Goal: Task Accomplishment & Management: Use online tool/utility

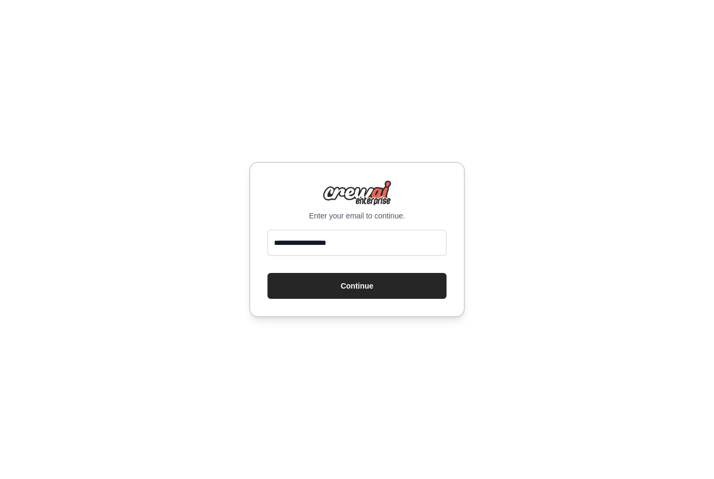
type input "**********"
click at [357, 286] on button "Continue" at bounding box center [356, 286] width 179 height 26
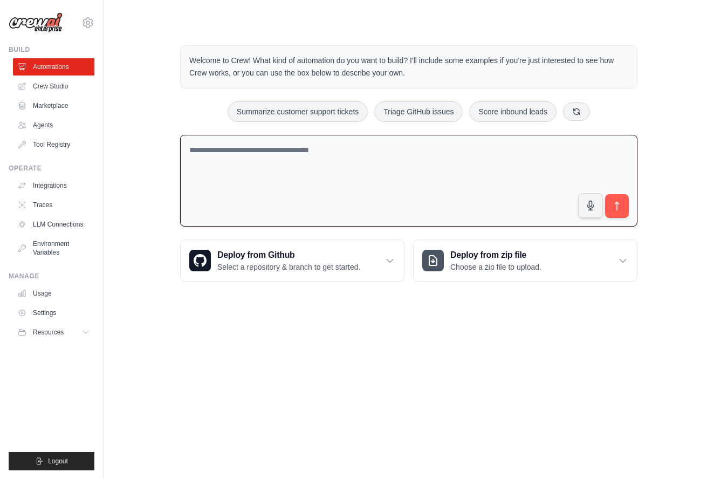
click at [306, 147] on textarea at bounding box center [408, 181] width 457 height 92
paste textarea "**********"
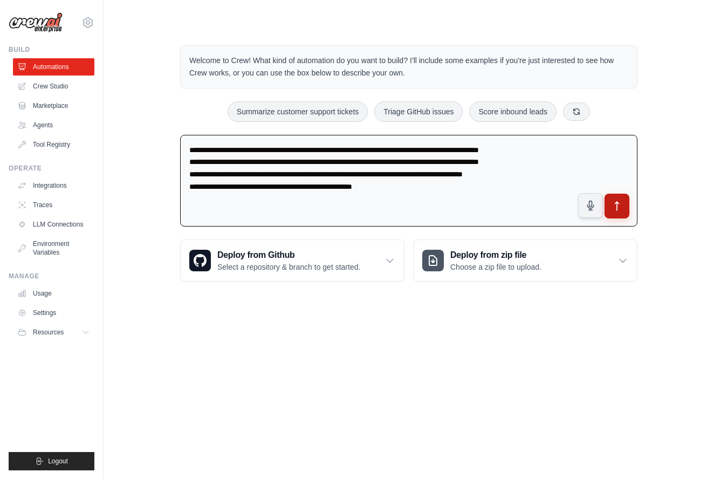
type textarea "**********"
click at [617, 206] on icon "submit" at bounding box center [617, 206] width 4 height 9
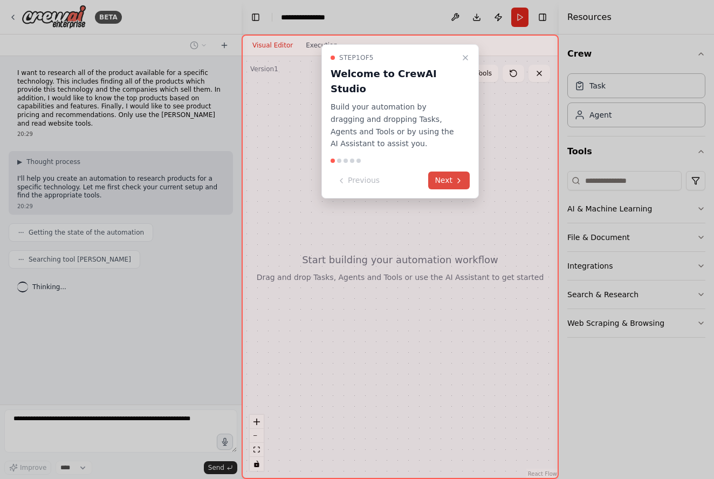
click at [463, 176] on icon at bounding box center [458, 180] width 9 height 9
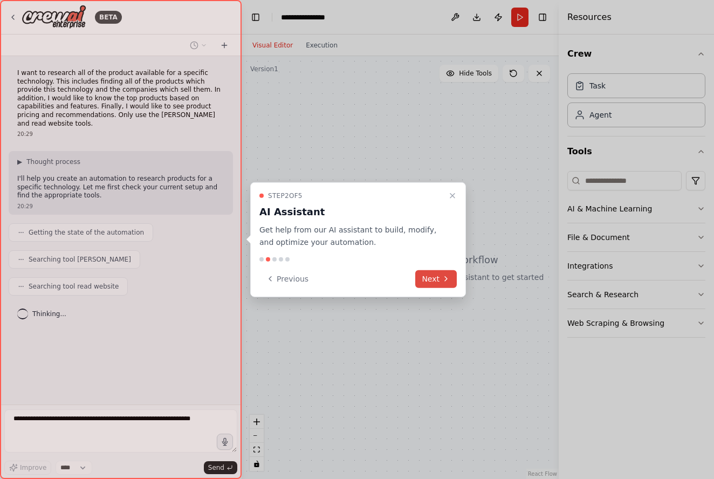
click at [451, 279] on button "Next" at bounding box center [436, 279] width 42 height 18
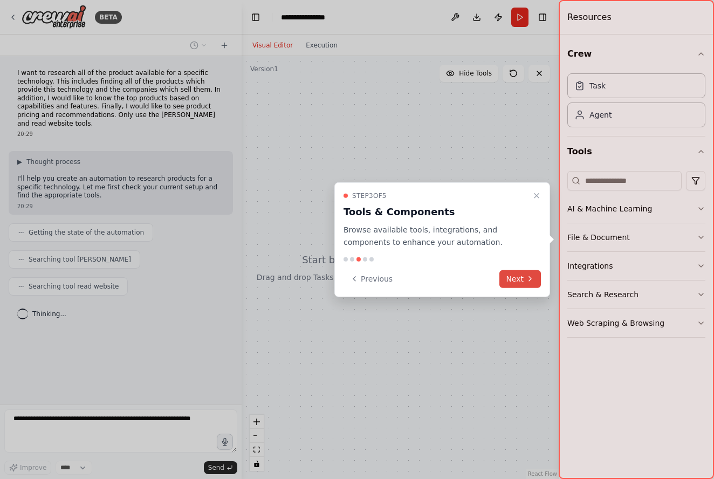
click at [520, 276] on button "Next" at bounding box center [520, 279] width 42 height 18
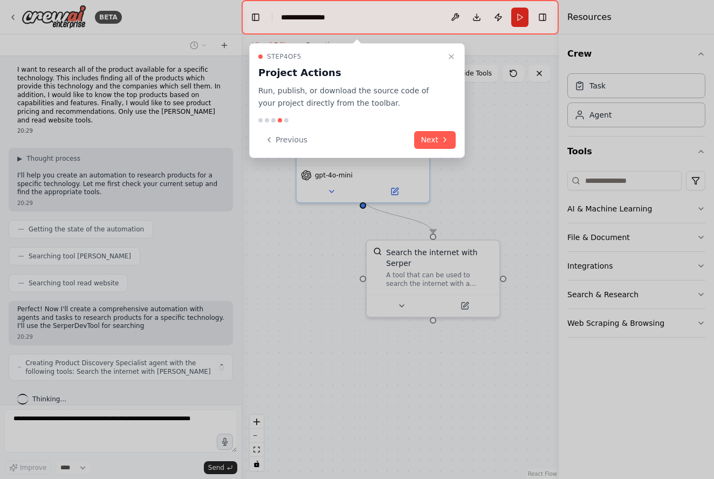
scroll to position [11, 0]
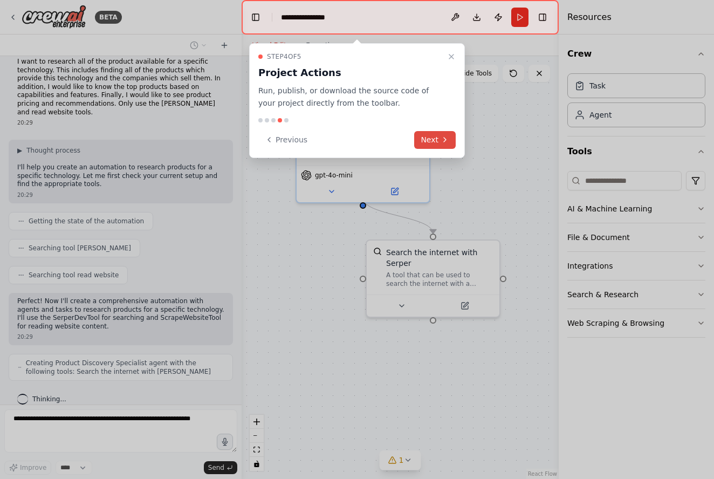
click at [433, 143] on button "Next" at bounding box center [435, 140] width 42 height 18
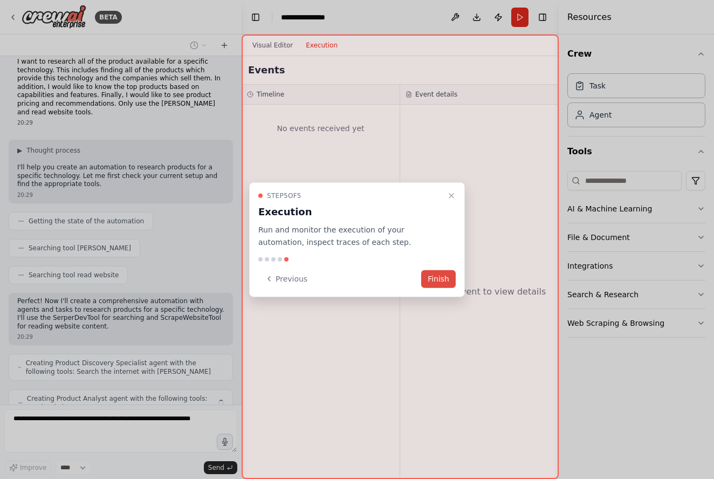
click at [441, 273] on button "Finish" at bounding box center [438, 279] width 35 height 18
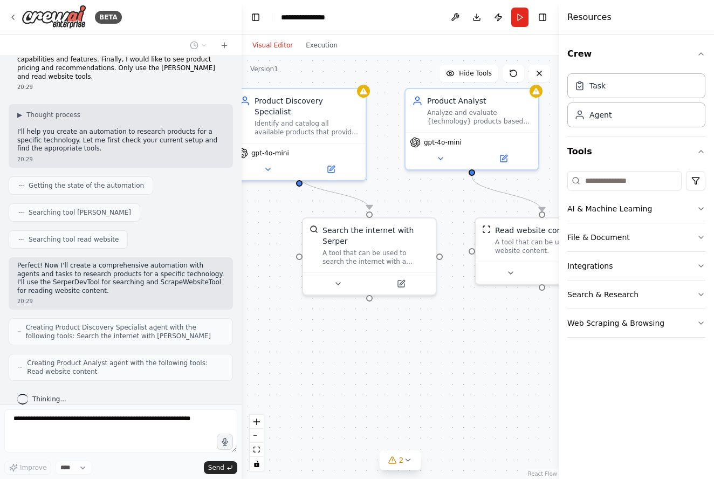
scroll to position [82, 0]
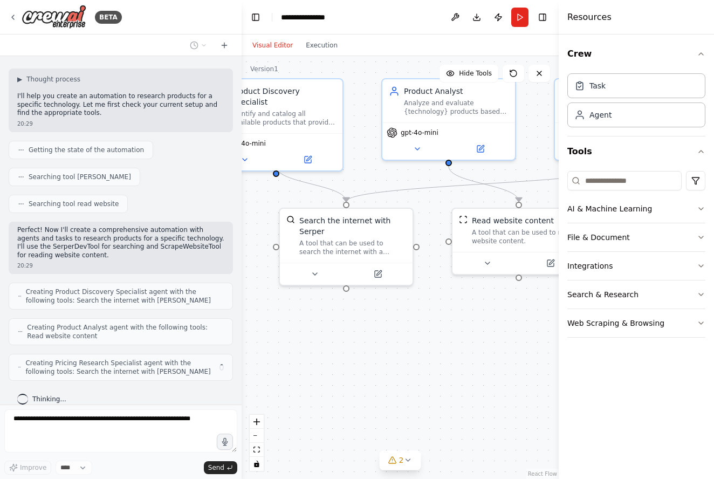
drag, startPoint x: 475, startPoint y: 405, endPoint x: 388, endPoint y: 373, distance: 92.4
click at [388, 373] on div ".deletable-edge-delete-btn { width: 20px; height: 20px; border: 0px solid #ffff…" at bounding box center [400, 267] width 317 height 423
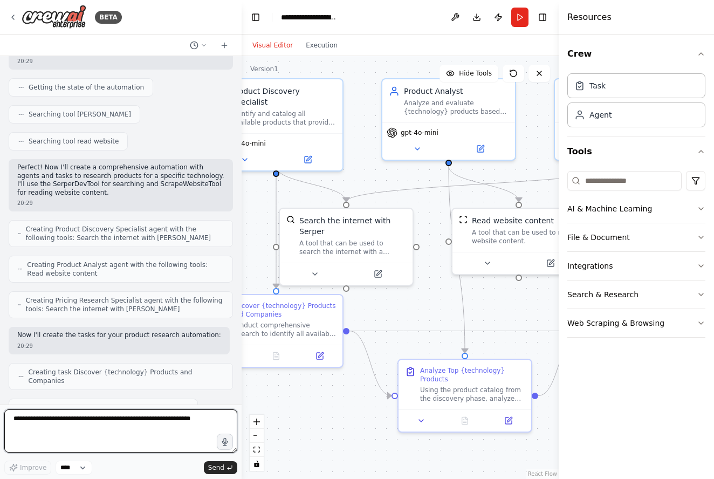
scroll to position [541, 0]
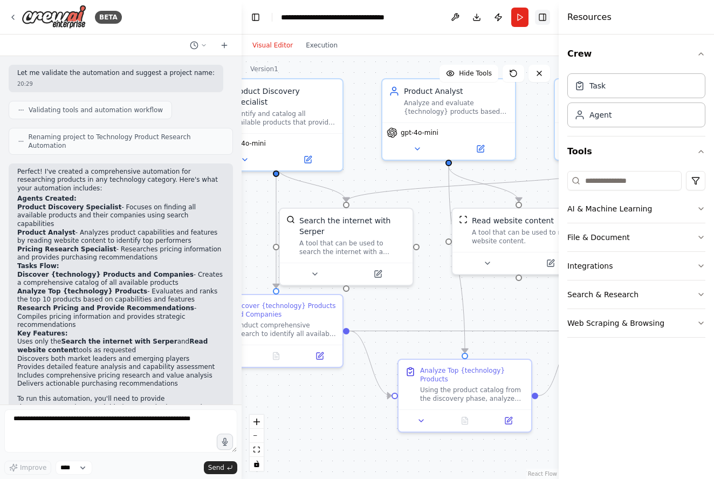
click at [542, 16] on button "Toggle Right Sidebar" at bounding box center [542, 17] width 15 height 15
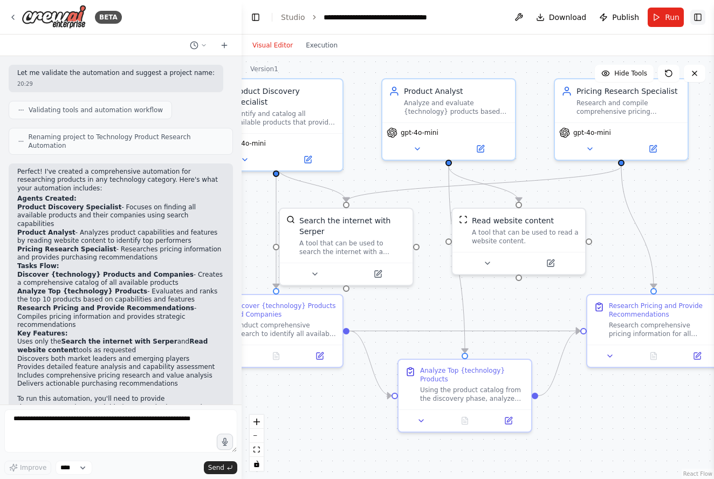
click at [699, 20] on button "Toggle Right Sidebar" at bounding box center [697, 17] width 15 height 15
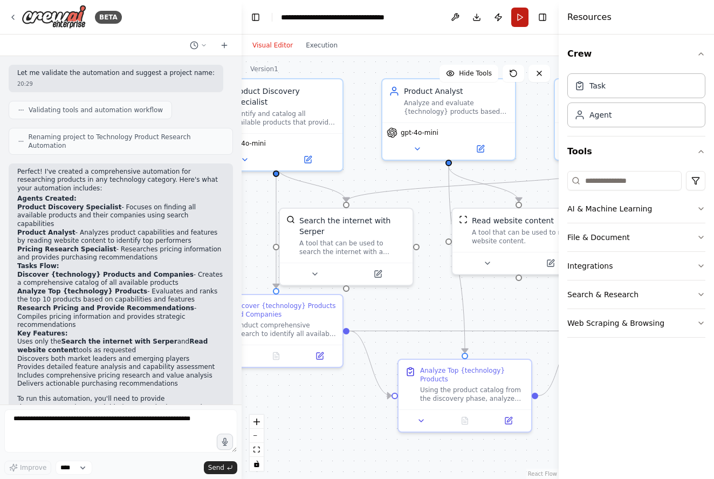
click at [520, 20] on button "Run" at bounding box center [519, 17] width 17 height 19
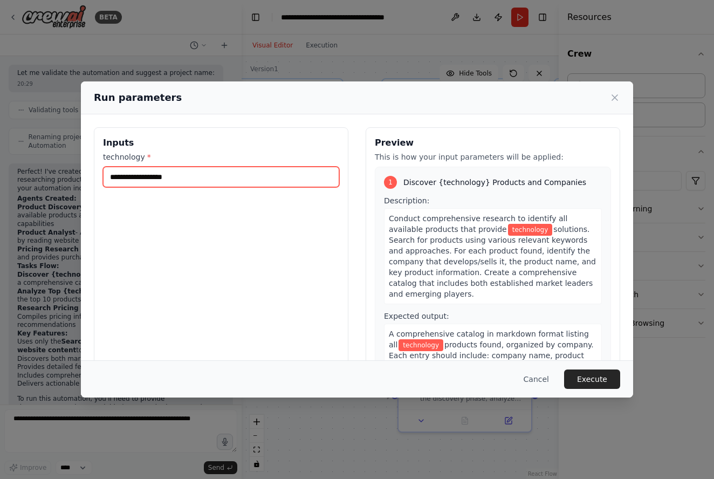
click at [291, 178] on input "technology *" at bounding box center [221, 177] width 236 height 20
type input "*"
type input "***"
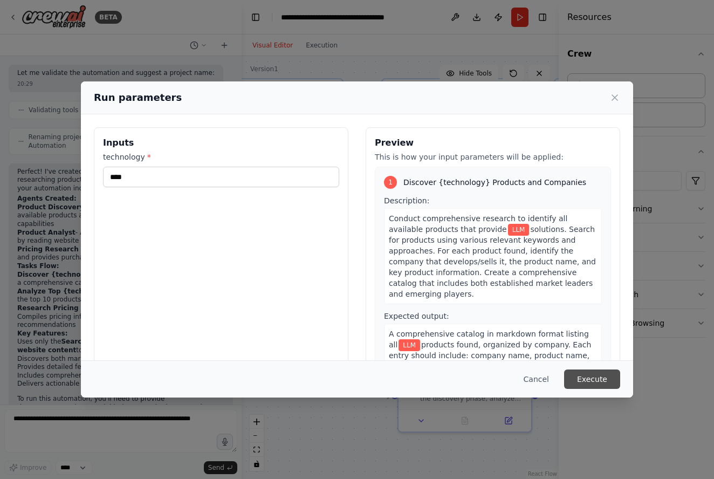
click at [589, 374] on button "Execute" at bounding box center [592, 378] width 56 height 19
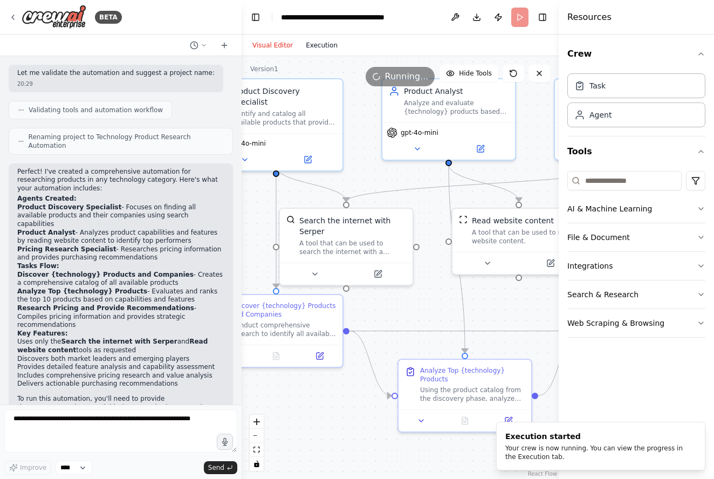
click at [328, 43] on button "Execution" at bounding box center [321, 45] width 45 height 13
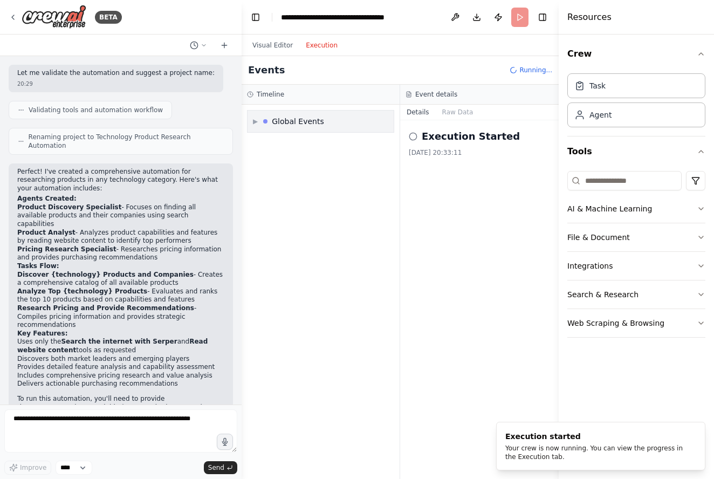
click at [259, 121] on div "▶ Global Events" at bounding box center [288, 121] width 71 height 11
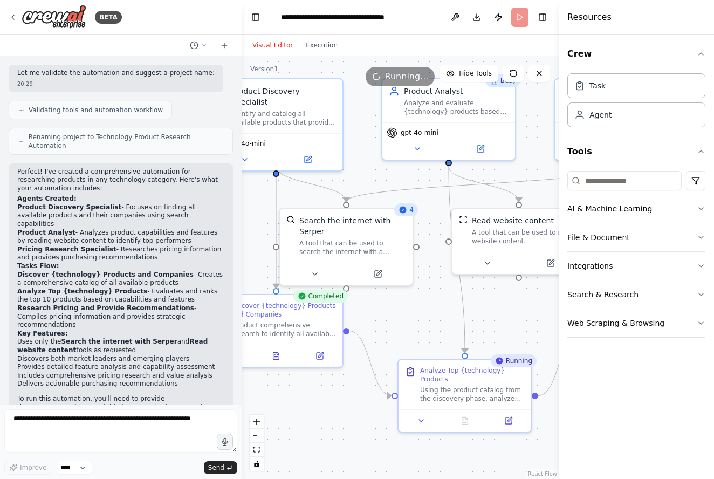
click at [272, 44] on button "Visual Editor" at bounding box center [272, 45] width 53 height 13
click at [259, 434] on button "zoom out" at bounding box center [257, 436] width 14 height 14
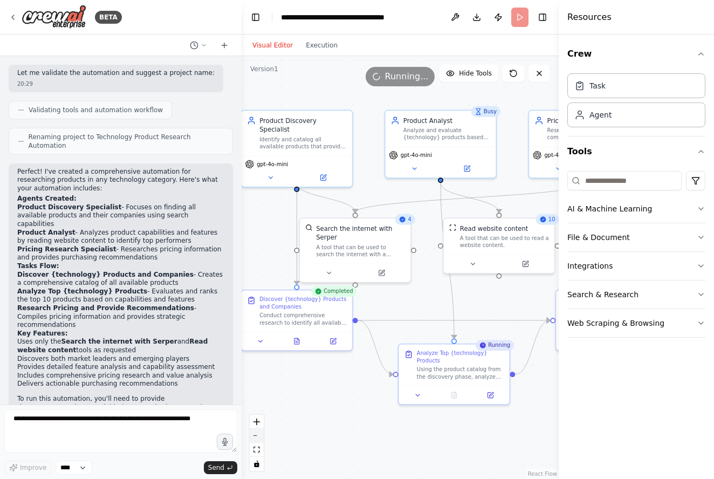
click at [259, 434] on button "zoom out" at bounding box center [257, 436] width 14 height 14
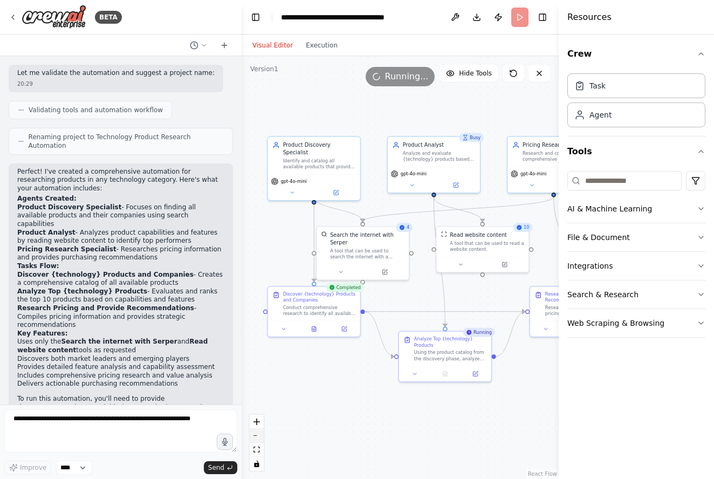
click at [259, 434] on button "zoom out" at bounding box center [257, 436] width 14 height 14
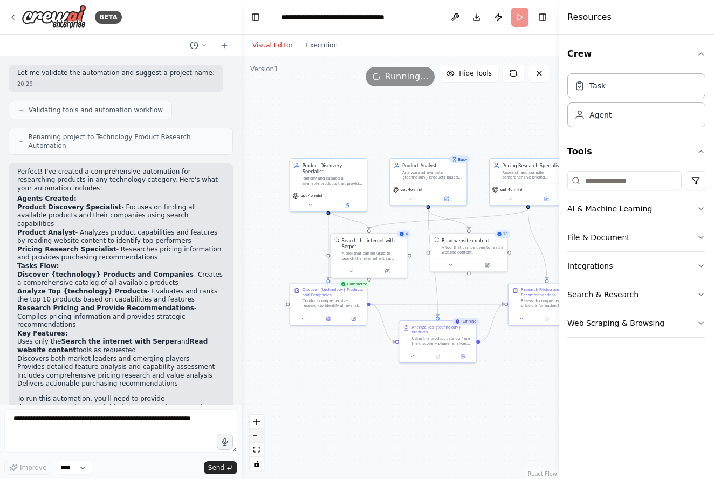
click at [259, 434] on button "zoom out" at bounding box center [257, 436] width 14 height 14
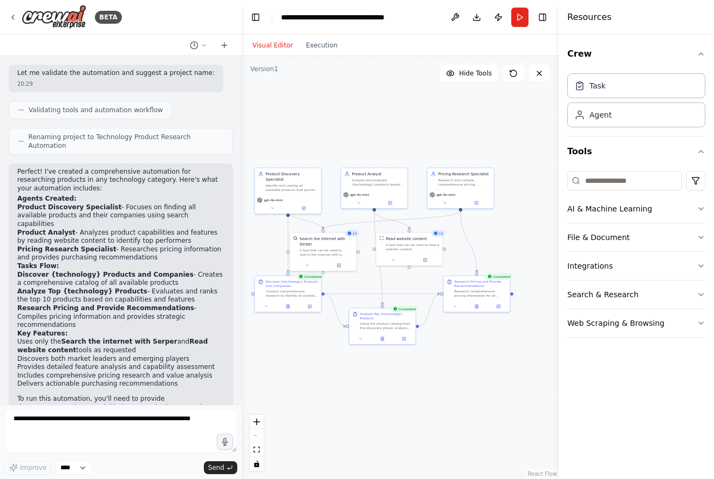
drag, startPoint x: 470, startPoint y: 401, endPoint x: 420, endPoint y: 395, distance: 50.4
click at [420, 395] on div ".deletable-edge-delete-btn { width: 20px; height: 20px; border: 0px solid #ffff…" at bounding box center [400, 267] width 317 height 423
click at [697, 206] on icon "button" at bounding box center [701, 208] width 9 height 9
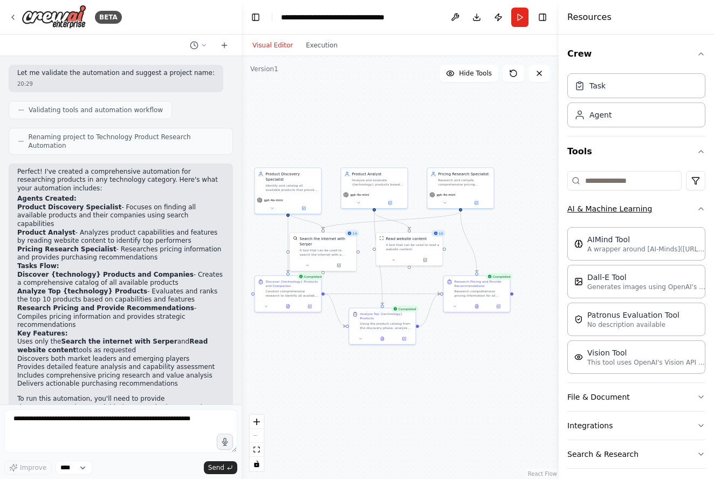
click at [697, 206] on icon "button" at bounding box center [701, 208] width 9 height 9
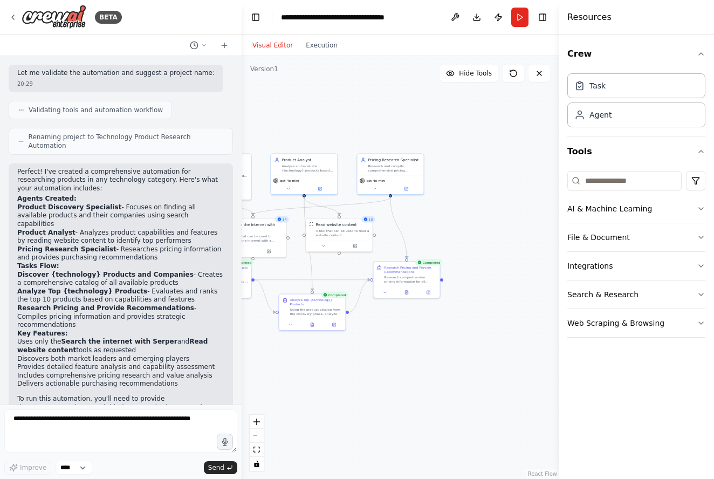
drag, startPoint x: 495, startPoint y: 362, endPoint x: 425, endPoint y: 348, distance: 71.5
click at [425, 348] on div ".deletable-edge-delete-btn { width: 20px; height: 20px; border: 0px solid #ffff…" at bounding box center [400, 267] width 317 height 423
click at [502, 226] on div "New Task Task description" at bounding box center [518, 226] width 52 height 10
click at [505, 231] on div "New Task Task description" at bounding box center [514, 226] width 66 height 16
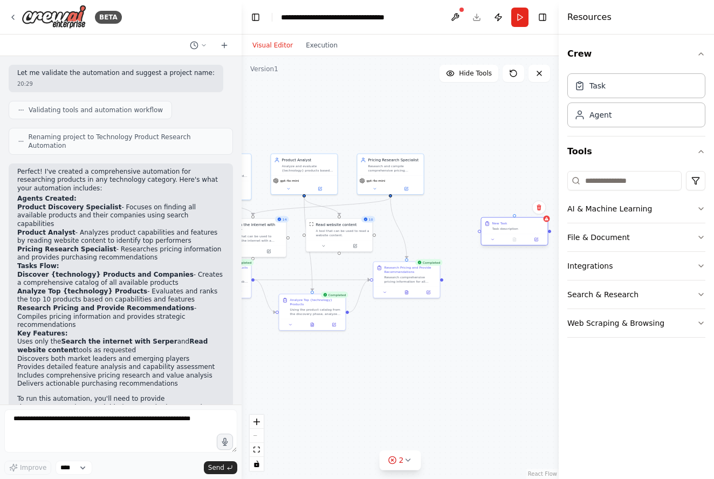
click at [505, 231] on div "New Task Task description" at bounding box center [514, 226] width 66 height 16
click at [504, 229] on div "Task description" at bounding box center [518, 228] width 52 height 4
click at [261, 422] on button "zoom in" at bounding box center [257, 422] width 14 height 14
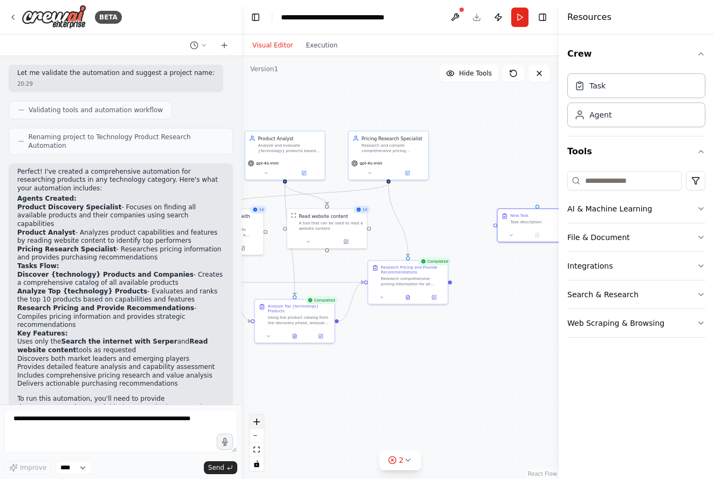
click at [261, 422] on button "zoom in" at bounding box center [257, 422] width 14 height 14
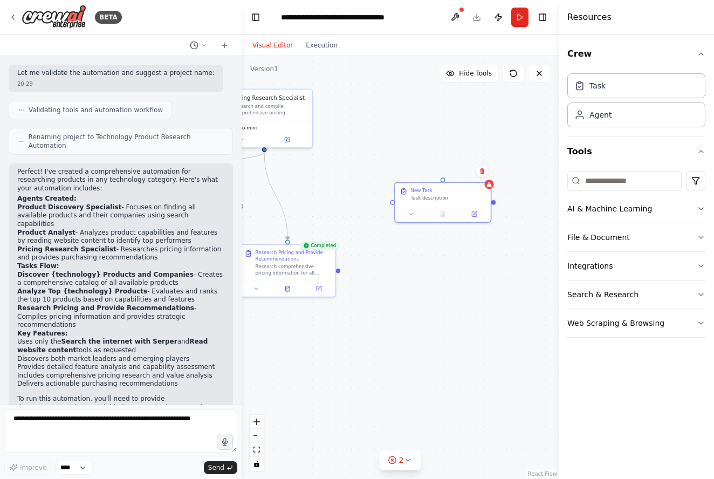
drag, startPoint x: 469, startPoint y: 374, endPoint x: 350, endPoint y: 360, distance: 120.0
click at [350, 360] on div ".deletable-edge-delete-btn { width: 20px; height: 20px; border: 0px solid #ffff…" at bounding box center [400, 267] width 317 height 423
click at [412, 210] on icon at bounding box center [411, 212] width 6 height 6
click at [435, 250] on input "********" at bounding box center [471, 247] width 141 height 14
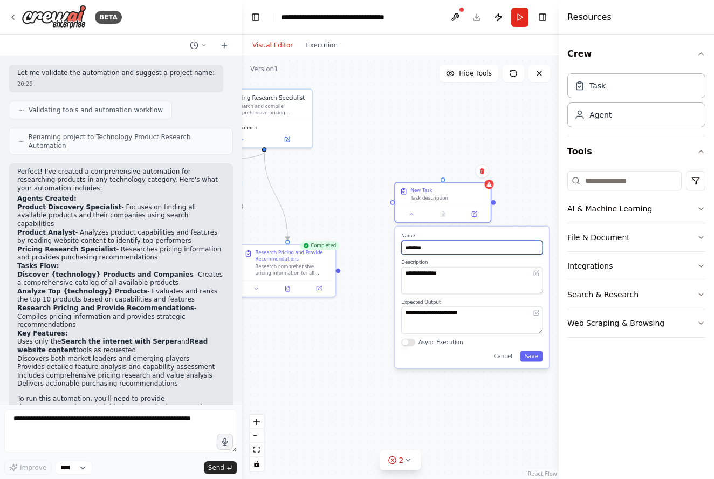
click at [435, 250] on input "********" at bounding box center [471, 247] width 141 height 14
type input "**********"
click at [443, 274] on textarea "**********" at bounding box center [471, 280] width 141 height 27
type textarea "*"
click at [444, 250] on input "**********" at bounding box center [471, 247] width 141 height 14
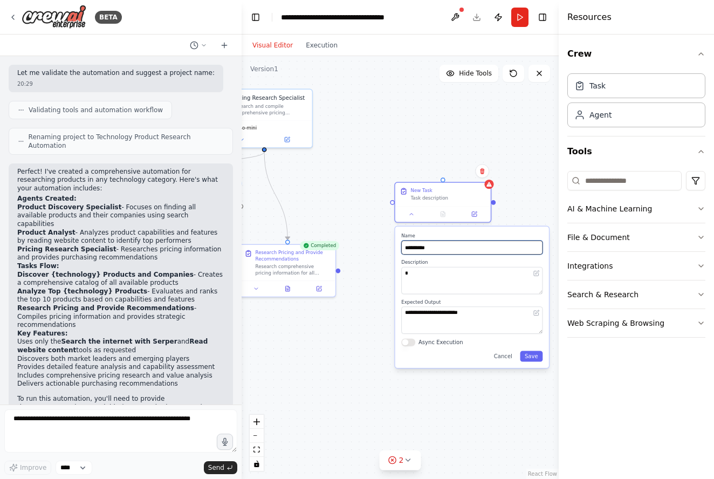
click at [420, 247] on input "**********" at bounding box center [471, 247] width 141 height 14
type input "**********"
drag, startPoint x: 419, startPoint y: 279, endPoint x: 400, endPoint y: 278, distance: 19.5
click at [400, 278] on div "**********" at bounding box center [472, 296] width 154 height 141
drag, startPoint x: 429, startPoint y: 275, endPoint x: 396, endPoint y: 272, distance: 32.5
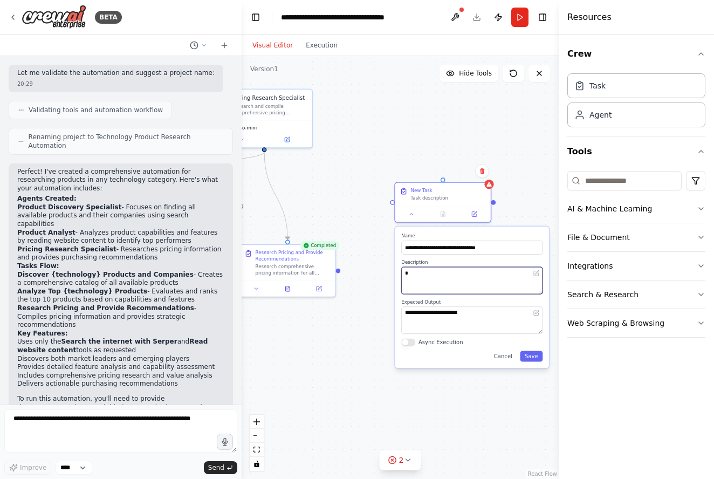
click at [396, 271] on div "**********" at bounding box center [472, 296] width 154 height 141
type textarea "**********"
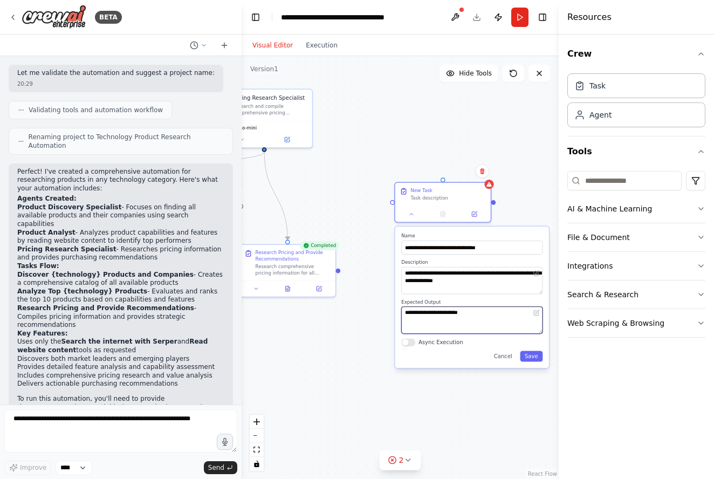
click at [421, 319] on textarea "**********" at bounding box center [471, 319] width 141 height 27
drag, startPoint x: 480, startPoint y: 313, endPoint x: 402, endPoint y: 292, distance: 80.6
click at [402, 292] on div "**********" at bounding box center [472, 296] width 154 height 141
type textarea "*"
type textarea "**********"
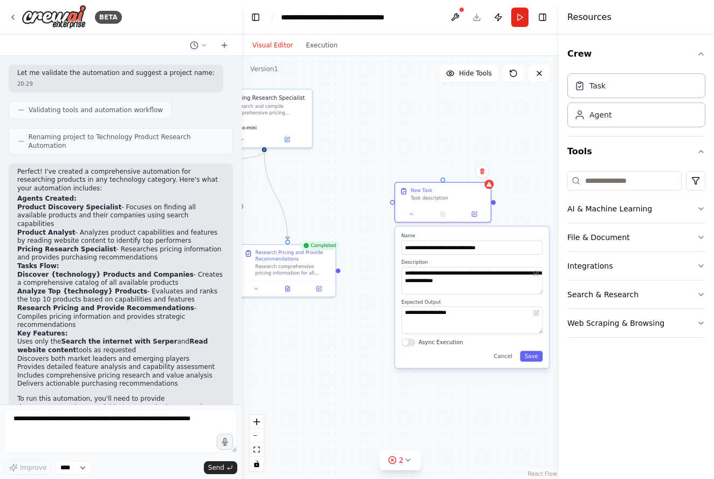
click at [534, 363] on div "**********" at bounding box center [472, 296] width 154 height 141
click at [534, 362] on div "**********" at bounding box center [472, 296] width 154 height 141
click at [534, 354] on button "Save" at bounding box center [531, 355] width 23 height 11
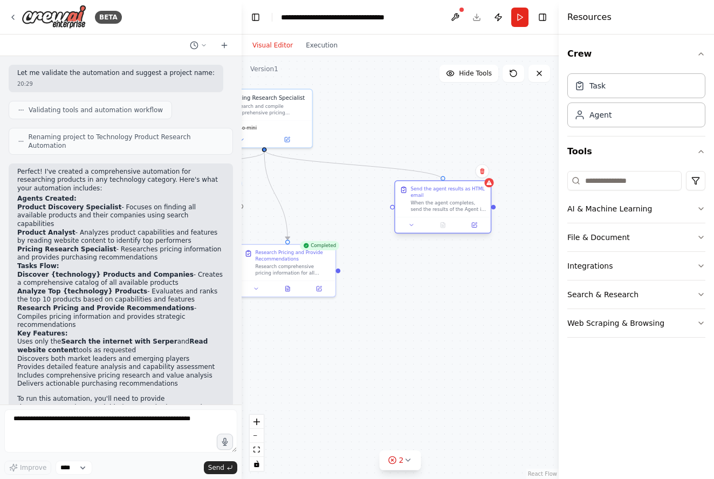
drag, startPoint x: 266, startPoint y: 149, endPoint x: 444, endPoint y: 181, distance: 181.3
click at [156, 181] on div "Product Discovery Specialist Identify and catalog all available products that p…" at bounding box center [42, 202] width 228 height 304
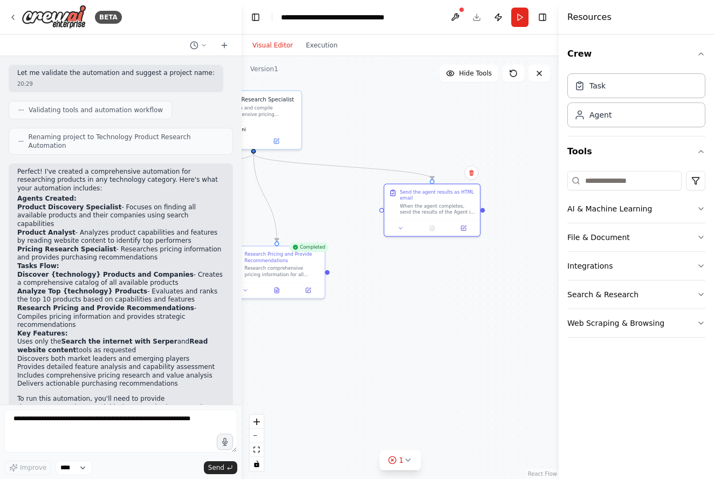
drag, startPoint x: 452, startPoint y: 137, endPoint x: 441, endPoint y: 139, distance: 10.9
click at [441, 139] on div ".deletable-edge-delete-btn { width: 20px; height: 20px; border: 0px solid #ffff…" at bounding box center [400, 267] width 317 height 423
click at [695, 326] on button "Web Scraping & Browsing" at bounding box center [636, 323] width 138 height 28
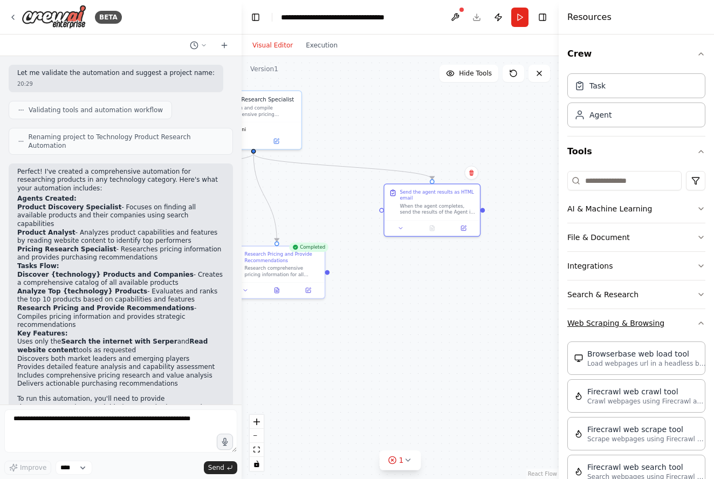
click at [695, 326] on button "Web Scraping & Browsing" at bounding box center [636, 323] width 138 height 28
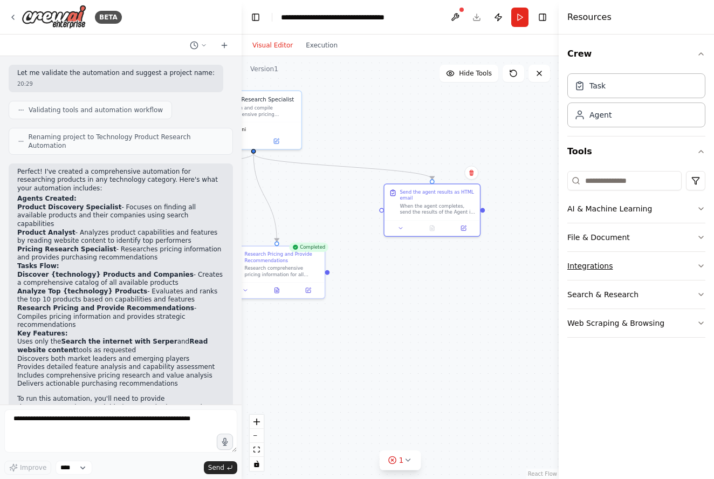
click at [698, 270] on button "Integrations" at bounding box center [636, 266] width 138 height 28
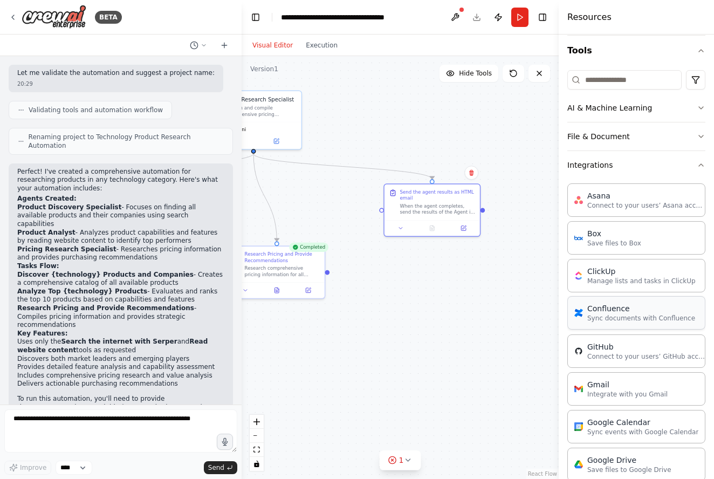
scroll to position [104, 0]
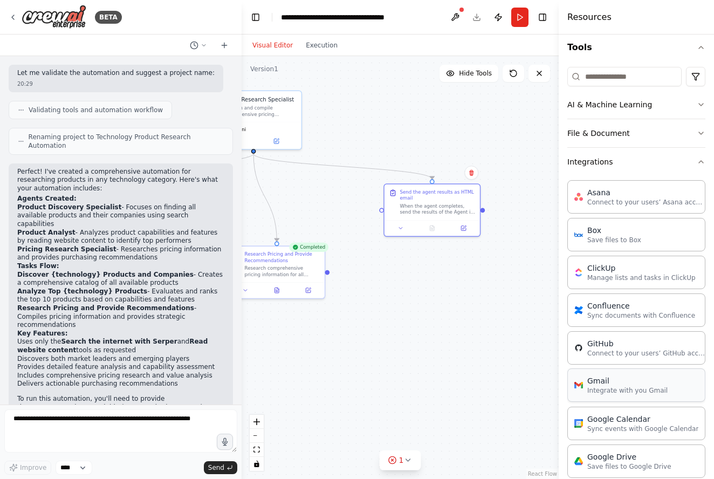
click at [618, 389] on p "Integrate with you Gmail" at bounding box center [627, 390] width 80 height 9
click at [480, 154] on icon at bounding box center [479, 154] width 3 height 2
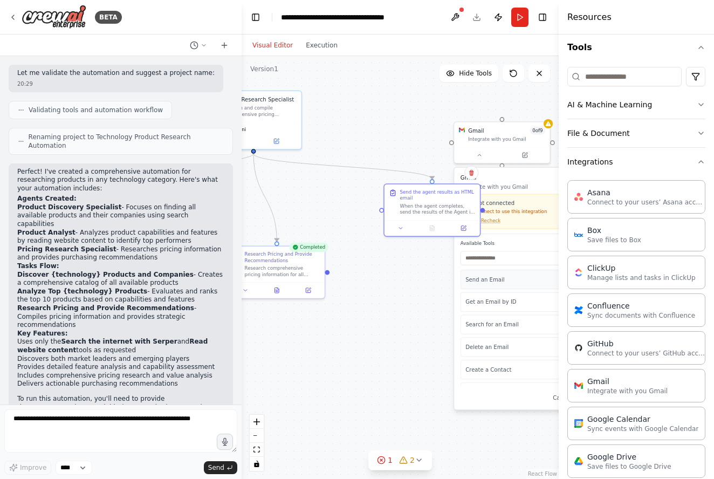
click at [486, 282] on p "Send an Email" at bounding box center [517, 280] width 105 height 8
click at [473, 281] on p "Send an Email" at bounding box center [517, 280] width 105 height 8
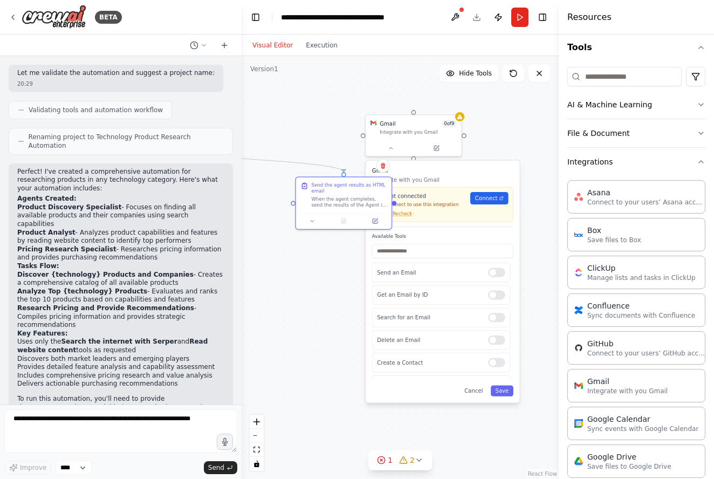
drag, startPoint x: 416, startPoint y: 293, endPoint x: 327, endPoint y: 286, distance: 88.7
click at [327, 286] on div ".deletable-edge-delete-btn { width: 20px; height: 20px; border: 0px solid #ffff…" at bounding box center [400, 267] width 317 height 423
click at [491, 198] on span "Connect" at bounding box center [486, 198] width 23 height 8
click at [495, 203] on link "Connect" at bounding box center [489, 198] width 38 height 12
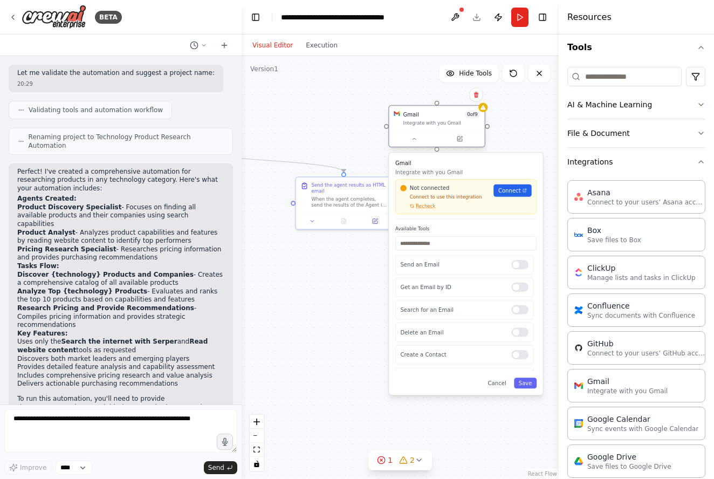
drag, startPoint x: 418, startPoint y: 127, endPoint x: 439, endPoint y: 122, distance: 21.2
click at [439, 122] on div "Gmail 0 of 9 Integrate with you Gmail" at bounding box center [441, 119] width 77 height 16
click at [498, 381] on button "Cancel" at bounding box center [496, 382] width 27 height 11
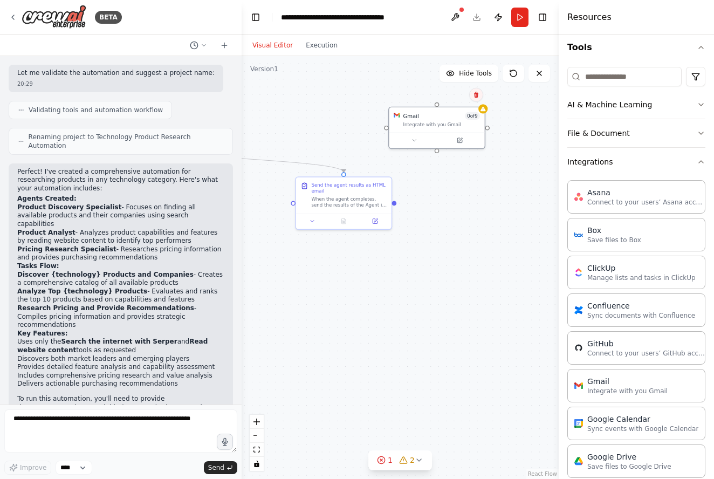
click at [476, 95] on icon at bounding box center [476, 95] width 4 height 6
click at [452, 96] on button "Confirm" at bounding box center [445, 94] width 38 height 13
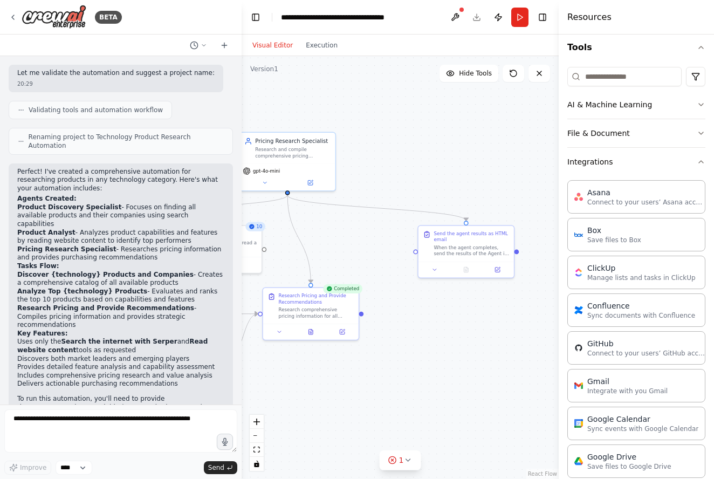
drag, startPoint x: 328, startPoint y: 313, endPoint x: 450, endPoint y: 361, distance: 131.7
click at [450, 361] on div ".deletable-edge-delete-btn { width: 20px; height: 20px; border: 0px solid #ffff…" at bounding box center [400, 267] width 317 height 423
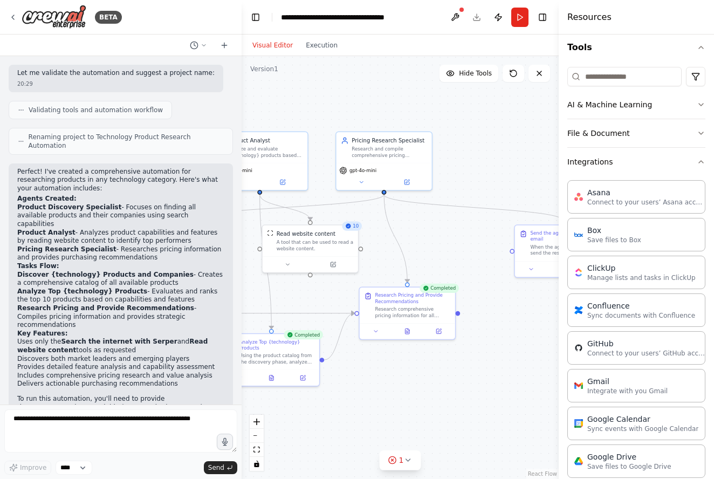
drag, startPoint x: 390, startPoint y: 369, endPoint x: 486, endPoint y: 369, distance: 96.5
click at [486, 369] on div ".deletable-edge-delete-btn { width: 20px; height: 20px; border: 0px solid #ffff…" at bounding box center [400, 267] width 317 height 423
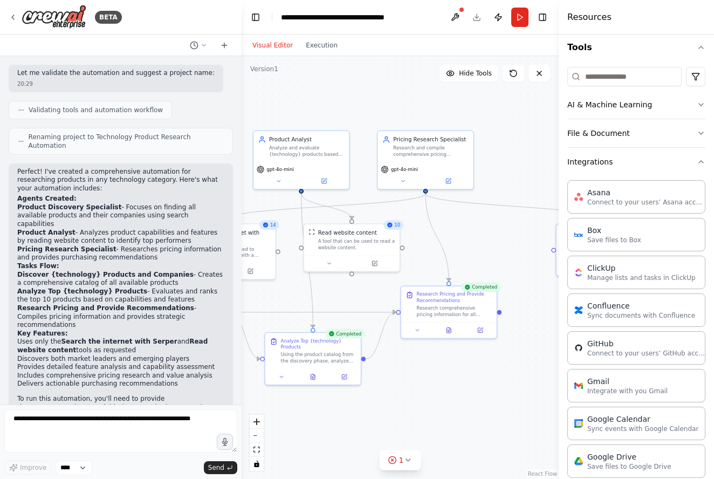
drag, startPoint x: 433, startPoint y: 377, endPoint x: 475, endPoint y: 376, distance: 41.5
click at [475, 376] on div ".deletable-edge-delete-btn { width: 20px; height: 20px; border: 0px solid #ffff…" at bounding box center [400, 267] width 317 height 423
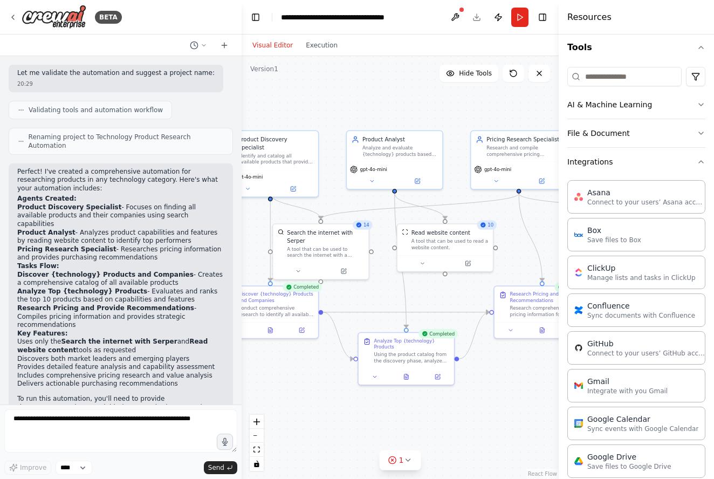
drag, startPoint x: 417, startPoint y: 385, endPoint x: 511, endPoint y: 385, distance: 93.3
click at [511, 385] on div ".deletable-edge-delete-btn { width: 20px; height: 20px; border: 0px solid #ffff…" at bounding box center [400, 267] width 317 height 423
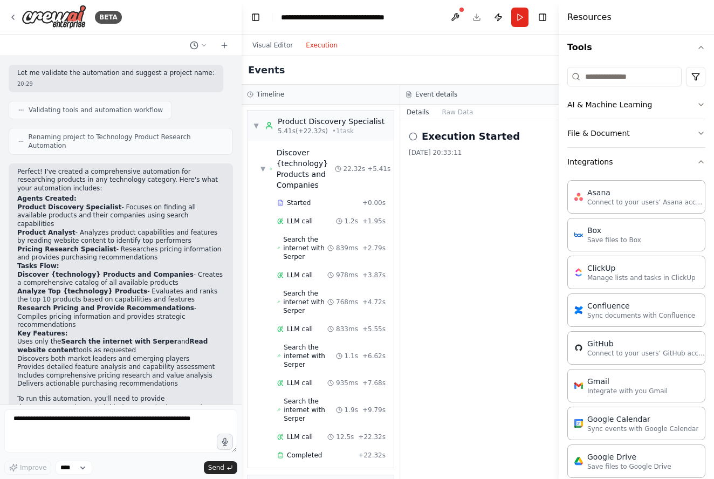
click at [327, 43] on button "Execution" at bounding box center [321, 45] width 45 height 13
click at [263, 164] on span "▼" at bounding box center [262, 168] width 5 height 9
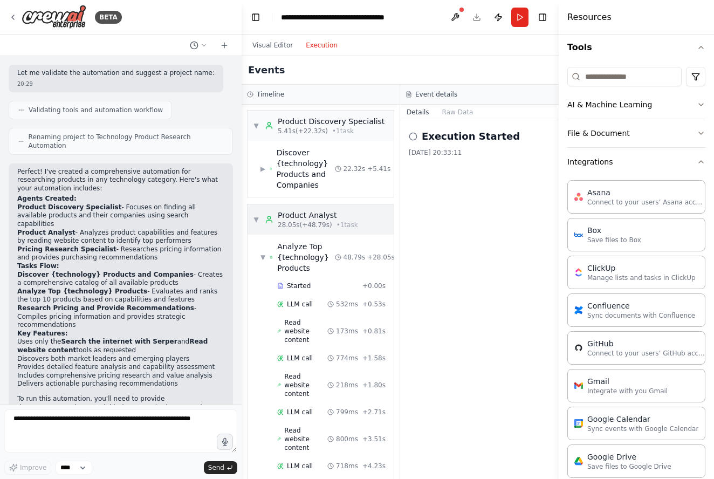
click at [256, 224] on div "▼ Product Analyst 28.05s (+48.79s) • 1 task" at bounding box center [305, 219] width 105 height 19
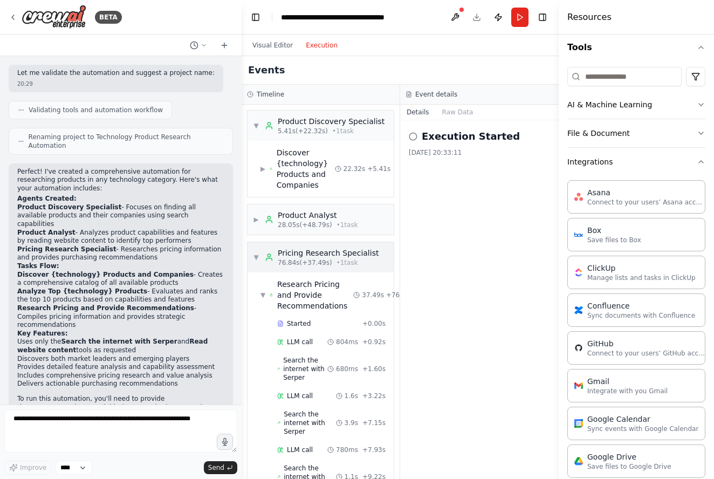
click at [254, 253] on span "▼" at bounding box center [256, 257] width 6 height 9
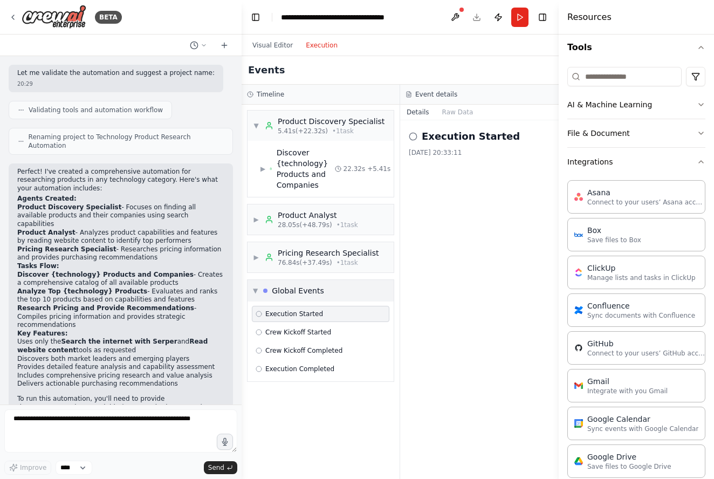
click at [254, 290] on span "▼" at bounding box center [255, 290] width 5 height 9
click at [263, 166] on span "▶" at bounding box center [262, 168] width 5 height 9
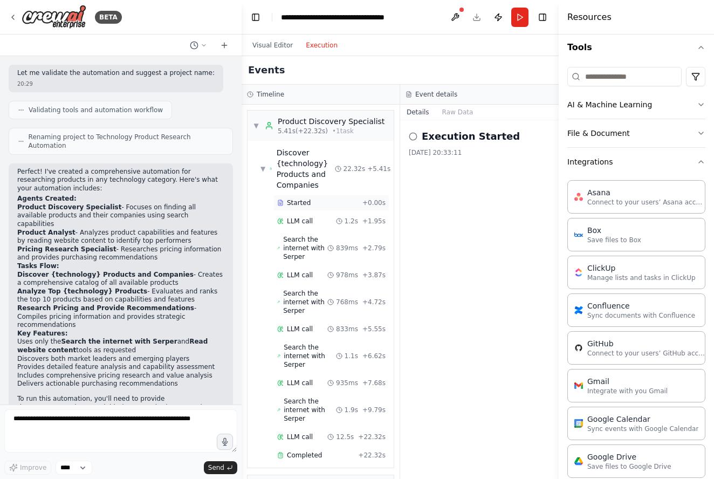
click at [296, 203] on span "Started" at bounding box center [299, 202] width 24 height 9
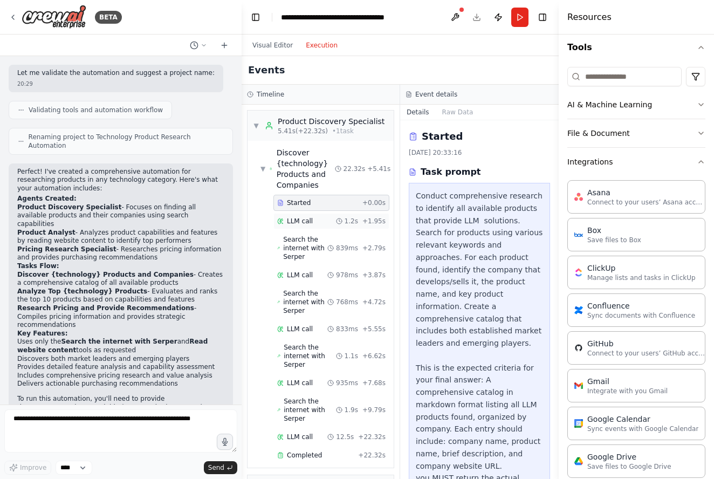
click at [302, 221] on span "LLM call" at bounding box center [300, 221] width 26 height 9
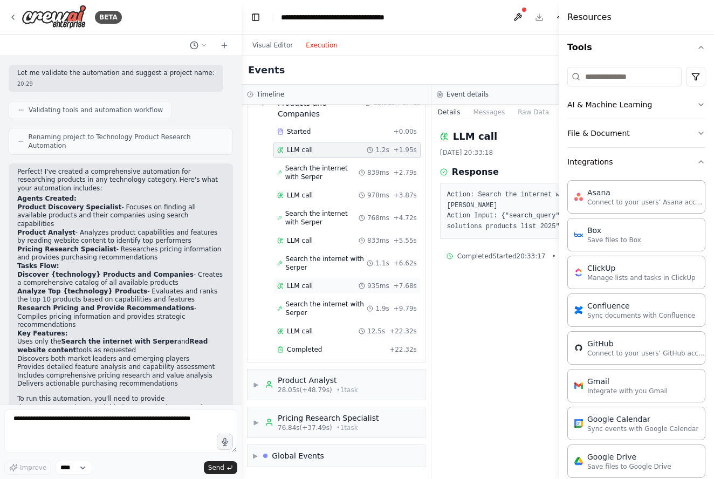
scroll to position [92, 0]
click at [310, 354] on span "Completed" at bounding box center [304, 349] width 35 height 9
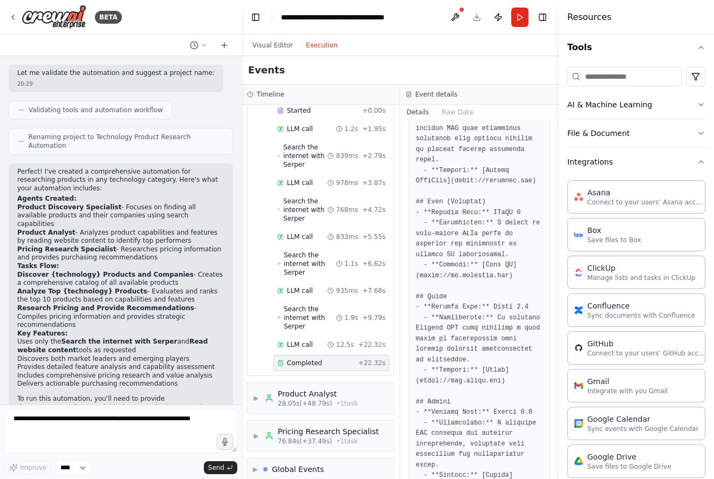
scroll to position [355, 0]
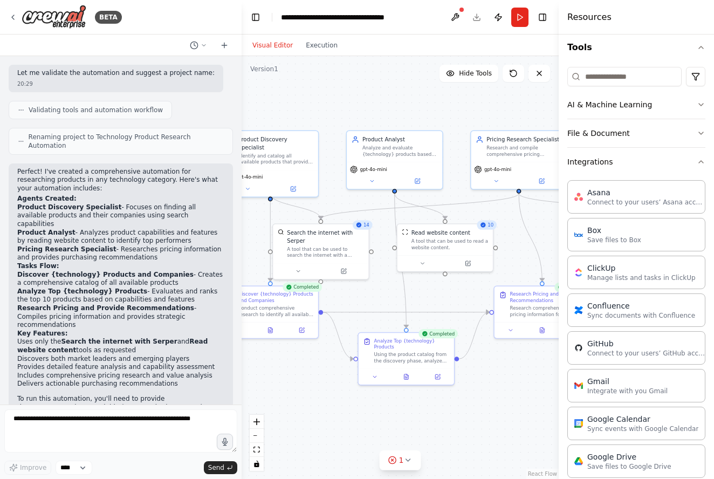
click at [279, 42] on button "Visual Editor" at bounding box center [272, 45] width 53 height 13
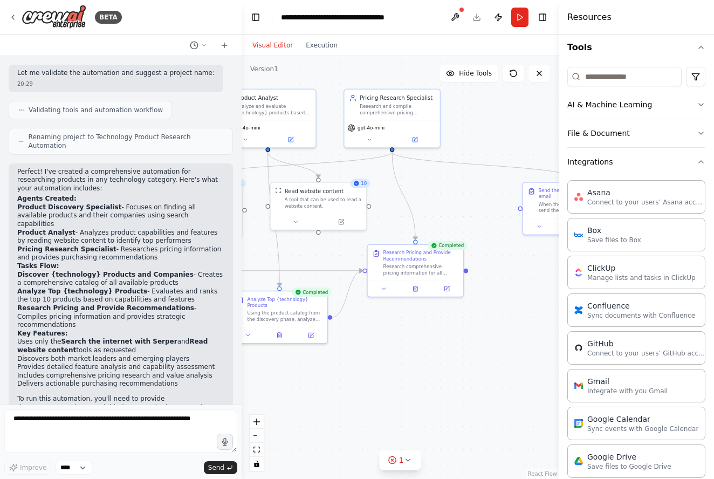
drag, startPoint x: 513, startPoint y: 394, endPoint x: 366, endPoint y: 345, distance: 154.8
click at [365, 345] on div ".deletable-edge-delete-btn { width: 20px; height: 20px; border: 0px solid #ffff…" at bounding box center [400, 267] width 317 height 423
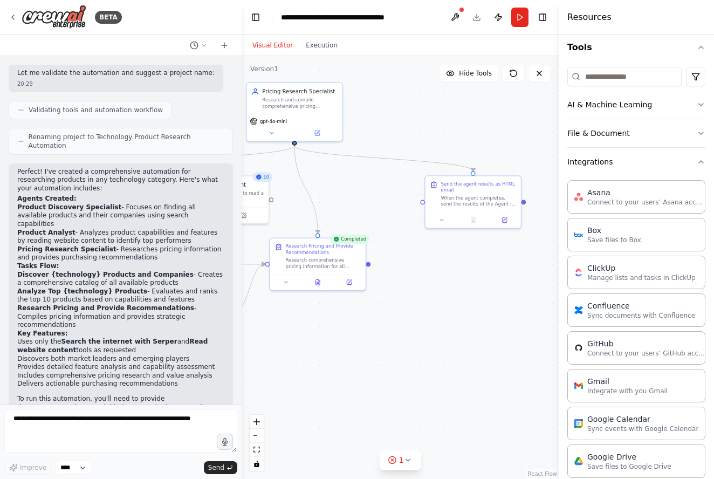
drag, startPoint x: 479, startPoint y: 330, endPoint x: 402, endPoint y: 332, distance: 77.1
click at [402, 332] on div ".deletable-edge-delete-btn { width: 20px; height: 20px; border: 0px solid #ffff…" at bounding box center [400, 267] width 317 height 423
click at [505, 188] on div "Send the agent results as HTML email" at bounding box center [477, 185] width 75 height 12
click at [511, 165] on icon at bounding box center [511, 165] width 4 height 6
click at [479, 171] on button "Confirm" at bounding box center [481, 164] width 38 height 13
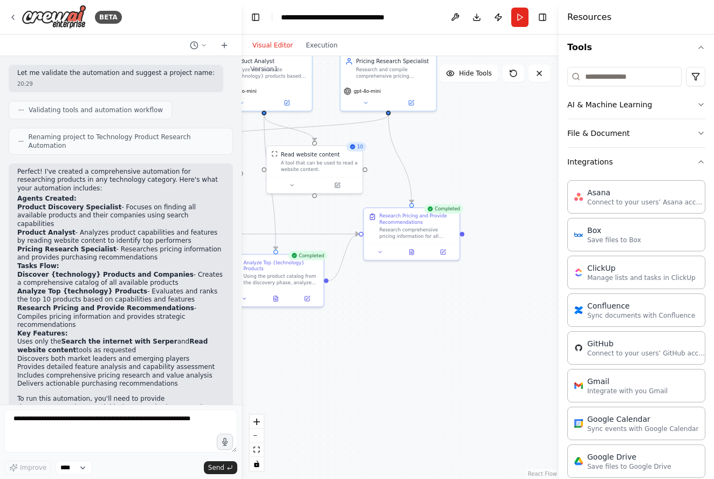
drag, startPoint x: 435, startPoint y: 198, endPoint x: 529, endPoint y: 168, distance: 99.1
click at [529, 168] on div ".deletable-edge-delete-btn { width: 20px; height: 20px; border: 0px solid #ffff…" at bounding box center [400, 267] width 317 height 423
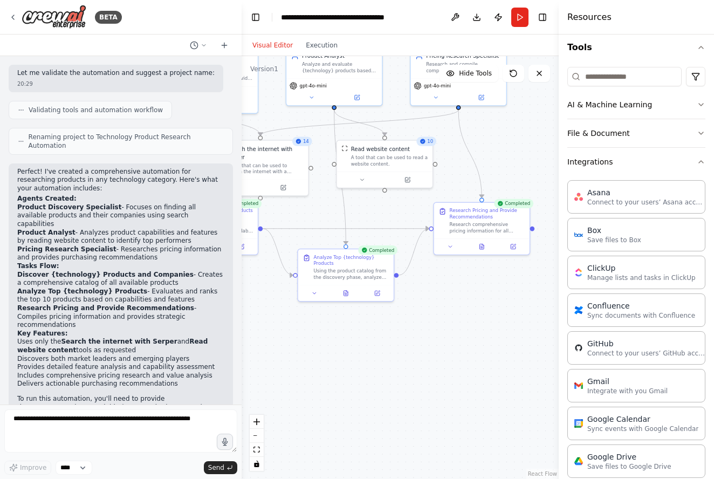
drag, startPoint x: 405, startPoint y: 309, endPoint x: 475, endPoint y: 304, distance: 70.3
click at [475, 304] on div ".deletable-edge-delete-btn { width: 20px; height: 20px; border: 0px solid #ffff…" at bounding box center [400, 267] width 317 height 423
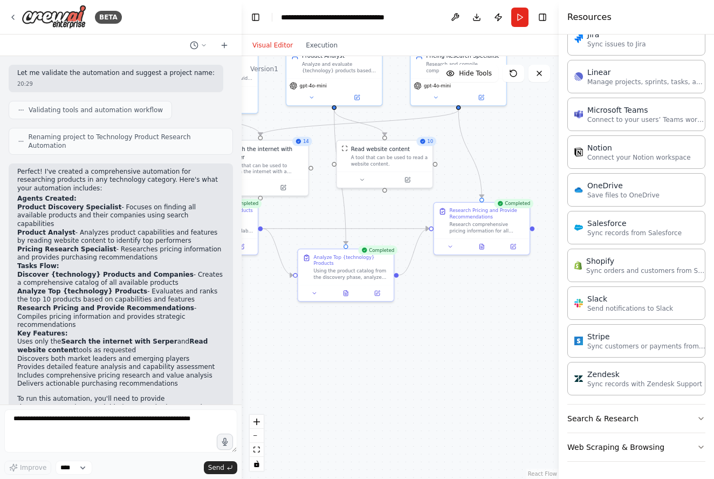
scroll to position [639, 0]
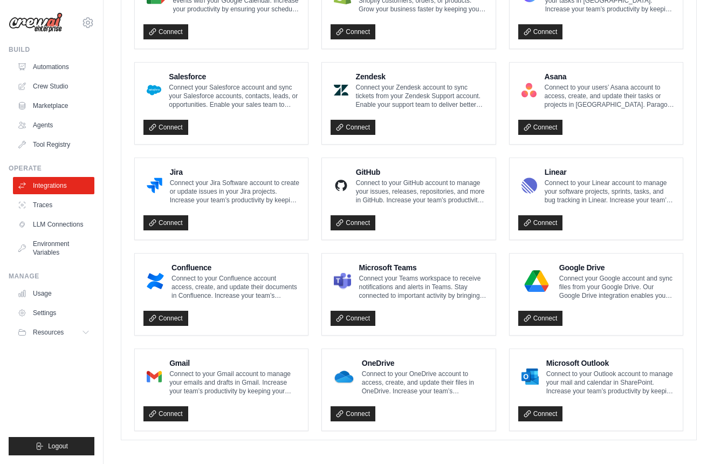
scroll to position [547, 0]
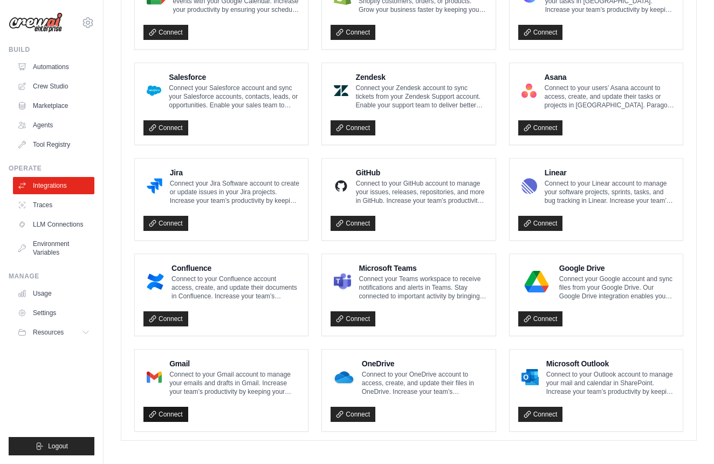
click at [168, 408] on link "Connect" at bounding box center [165, 414] width 45 height 15
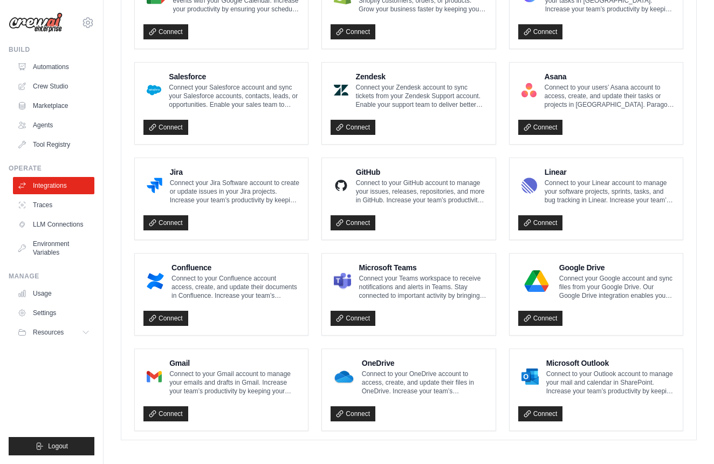
scroll to position [583, 0]
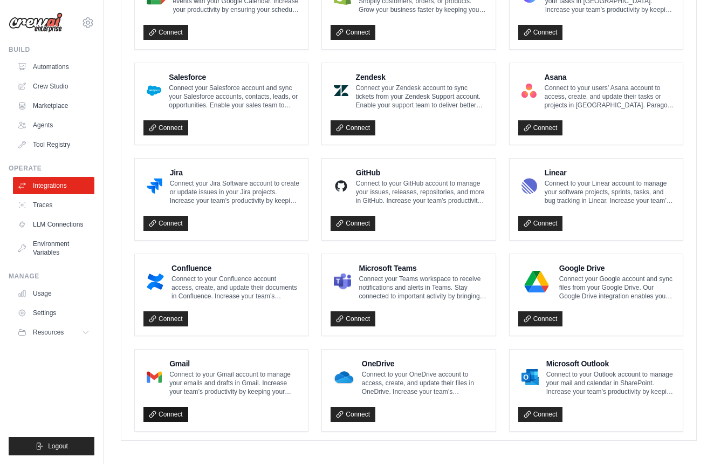
click at [177, 411] on link "Connect" at bounding box center [165, 414] width 45 height 15
